Goal: Task Accomplishment & Management: Manage account settings

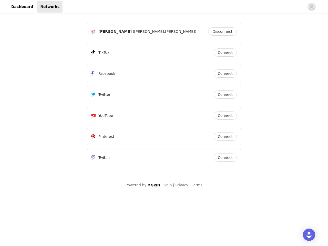
click at [164, 97] on div "Twitter" at bounding box center [152, 94] width 122 height 6
click at [164, 7] on div at bounding box center [183, 7] width 242 height 12
click at [311, 7] on icon "avatar" at bounding box center [311, 7] width 5 height 8
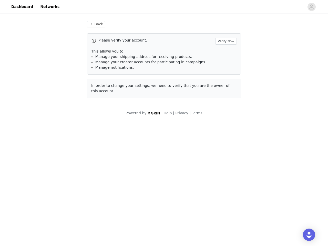
click at [224, 32] on div "Back Please verify your account. Verify Now This allows you to: Manage your shi…" at bounding box center [164, 59] width 166 height 89
click at [225, 53] on p "This allows you to:" at bounding box center [163, 51] width 145 height 5
click at [225, 74] on div "Please verify your account. Verify Now This allows you to: Manage your shipping…" at bounding box center [164, 53] width 154 height 41
